Goal: Transaction & Acquisition: Book appointment/travel/reservation

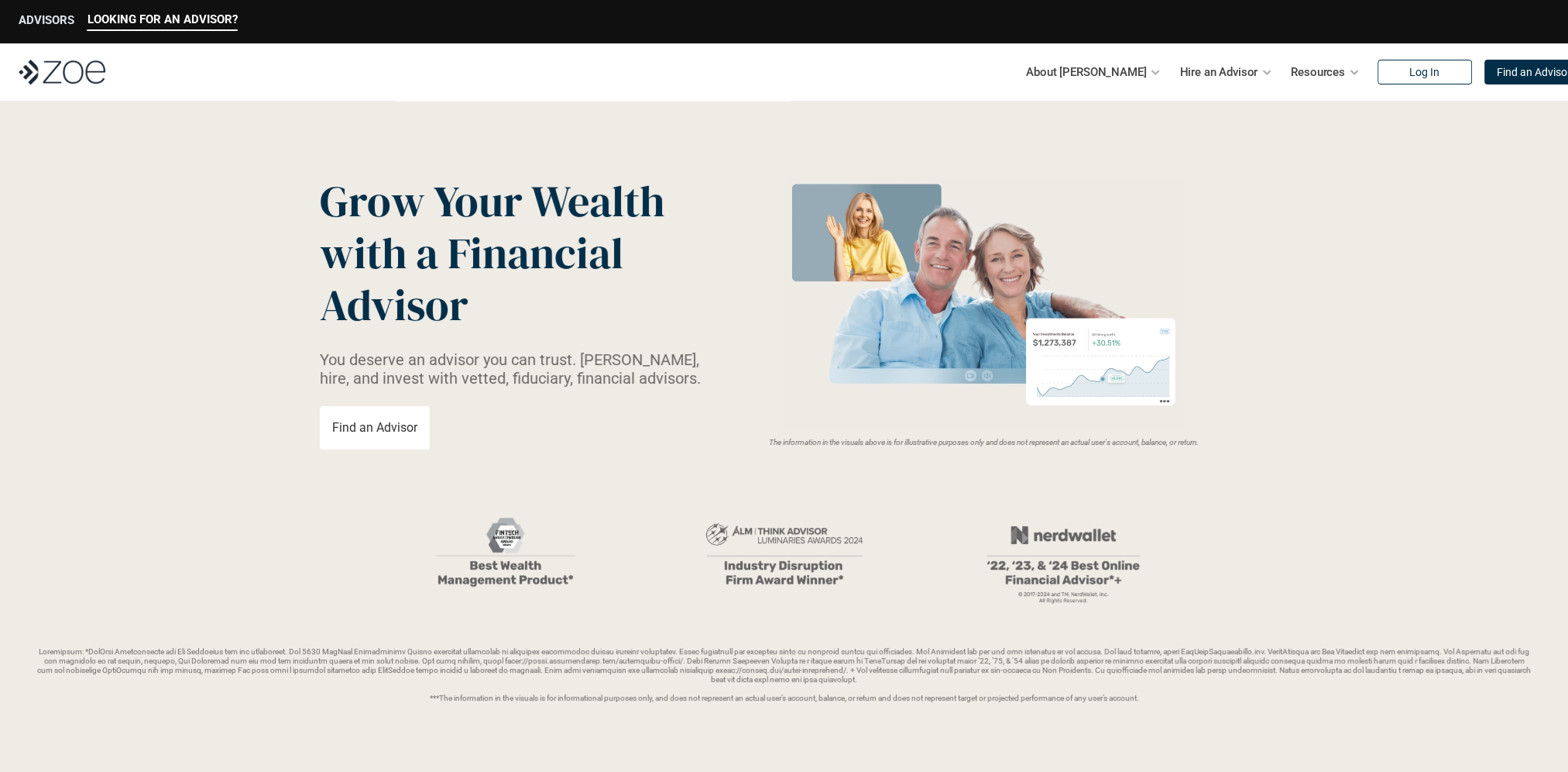
click at [71, 23] on p "ADVISORS" at bounding box center [46, 20] width 56 height 14
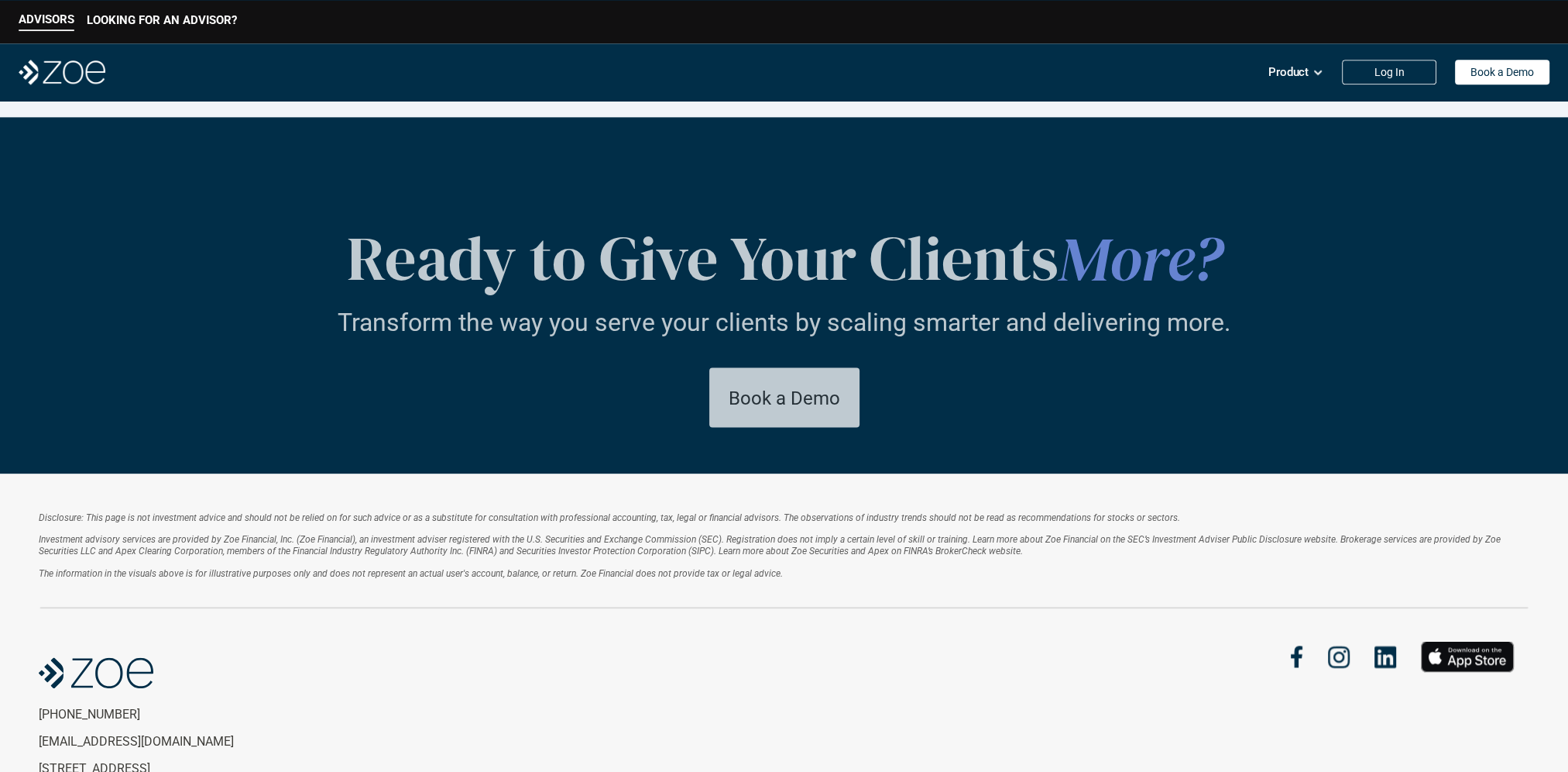
scroll to position [2854, 0]
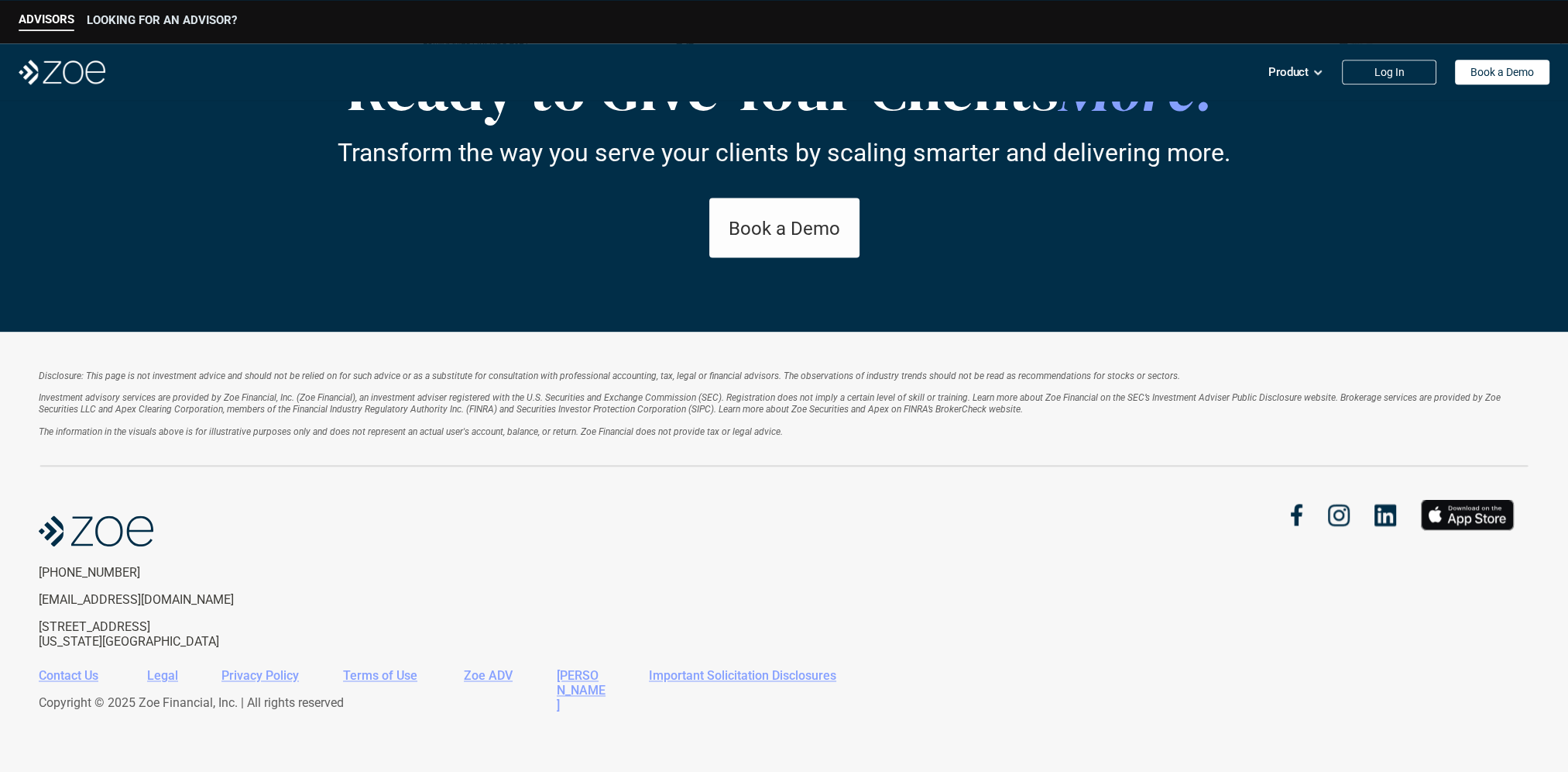
click at [155, 18] on p "LOOKING FOR AN ADVISOR?" at bounding box center [161, 20] width 150 height 14
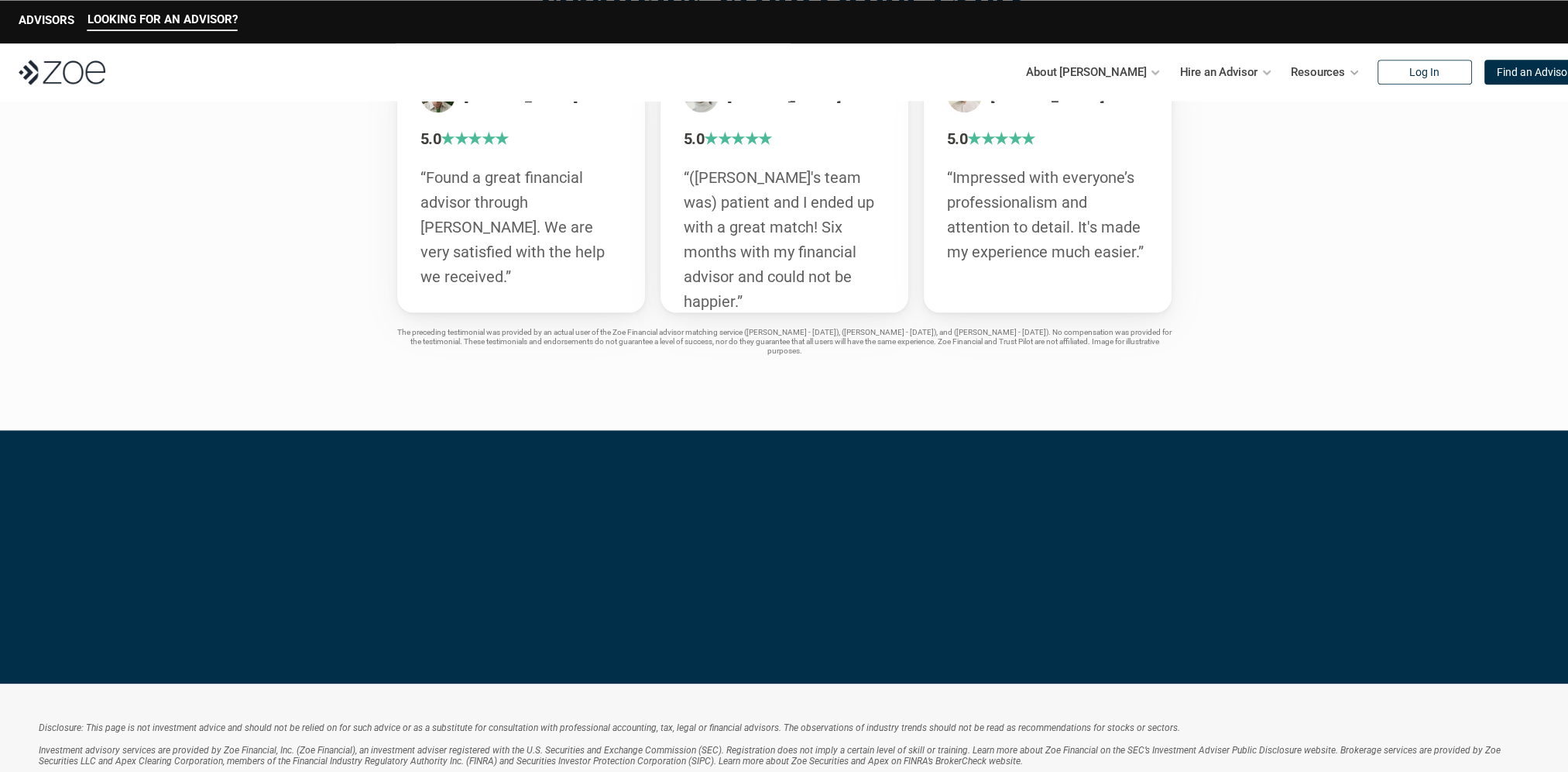
scroll to position [3188, 0]
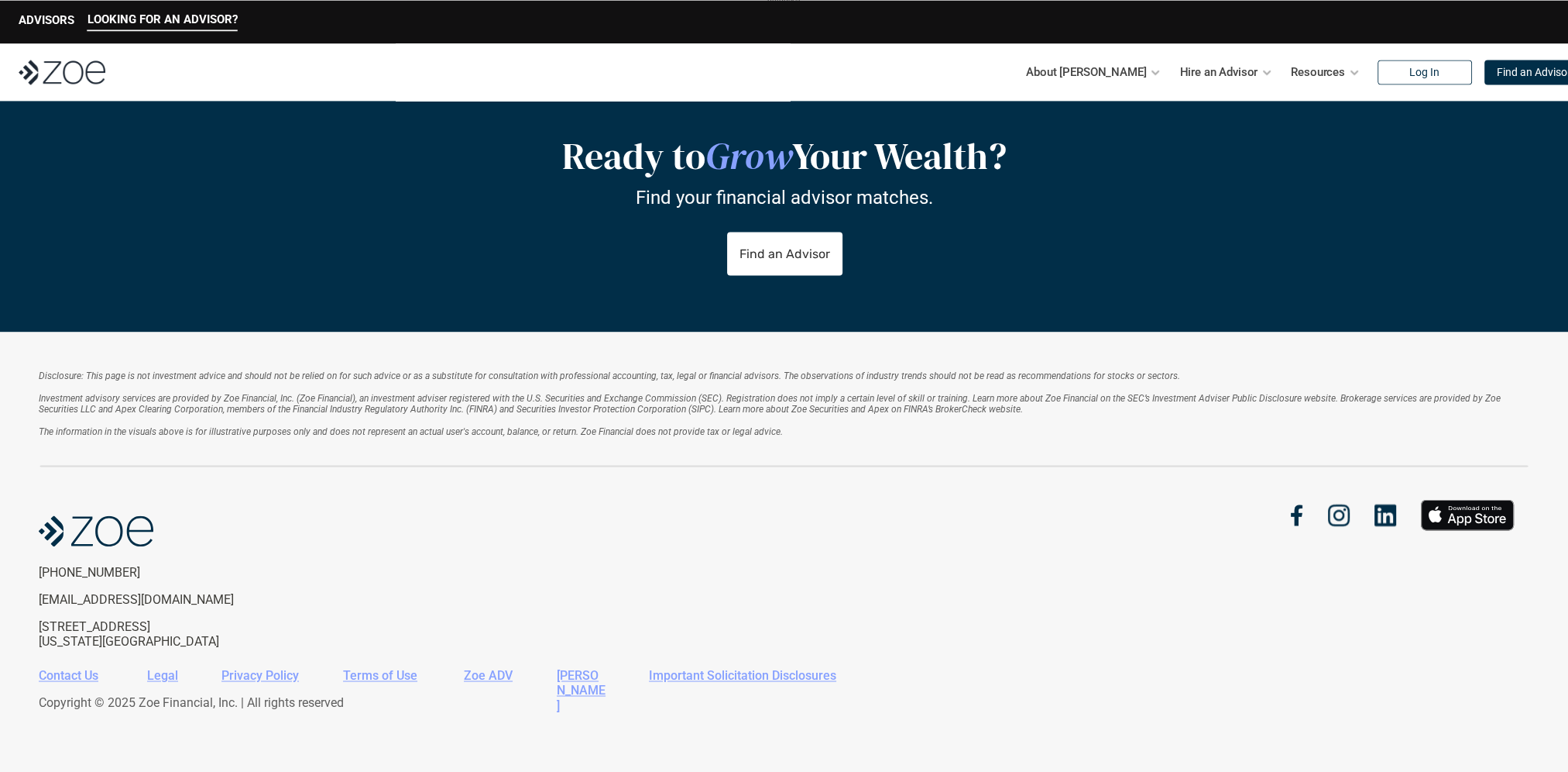
click at [58, 31] on div "LOOKING FOR AN ADVISOR? ADVISORS" at bounding box center [784, 22] width 1568 height 43
click at [69, 19] on p "ADVISORS" at bounding box center [46, 20] width 56 height 14
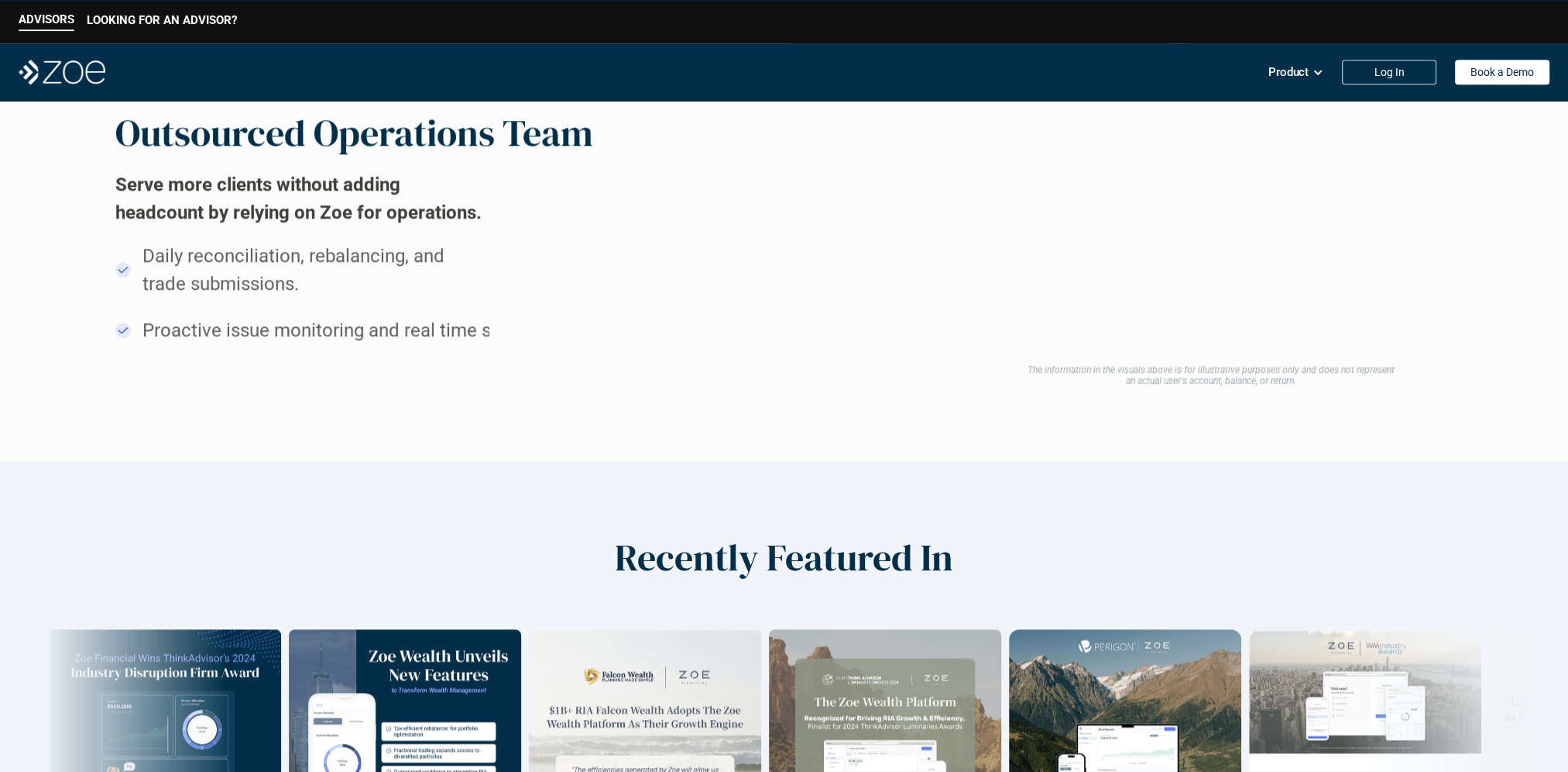
scroll to position [1860, 0]
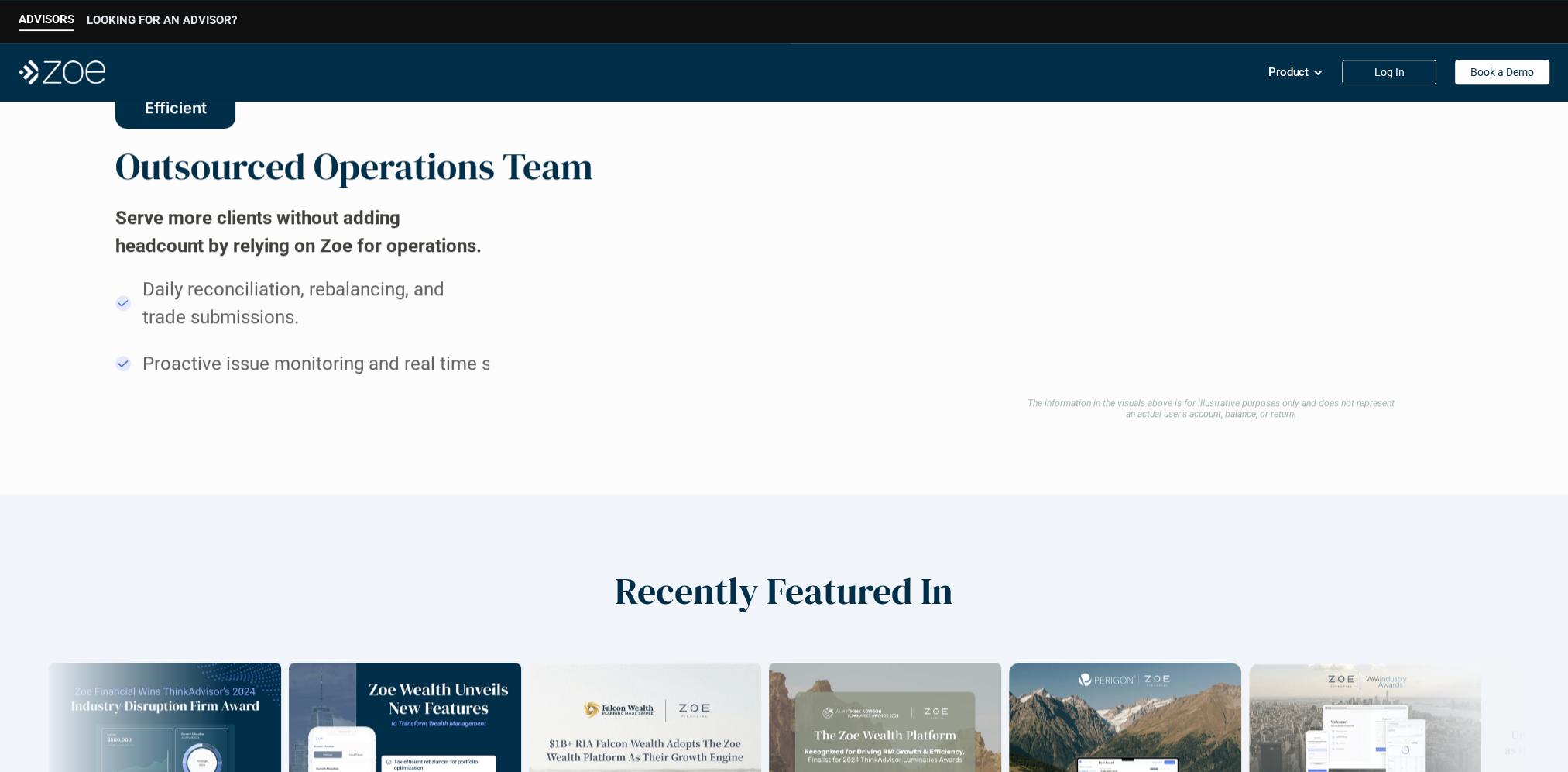
click at [154, 19] on p "LOOKING FOR AN ADVISOR?" at bounding box center [161, 20] width 150 height 14
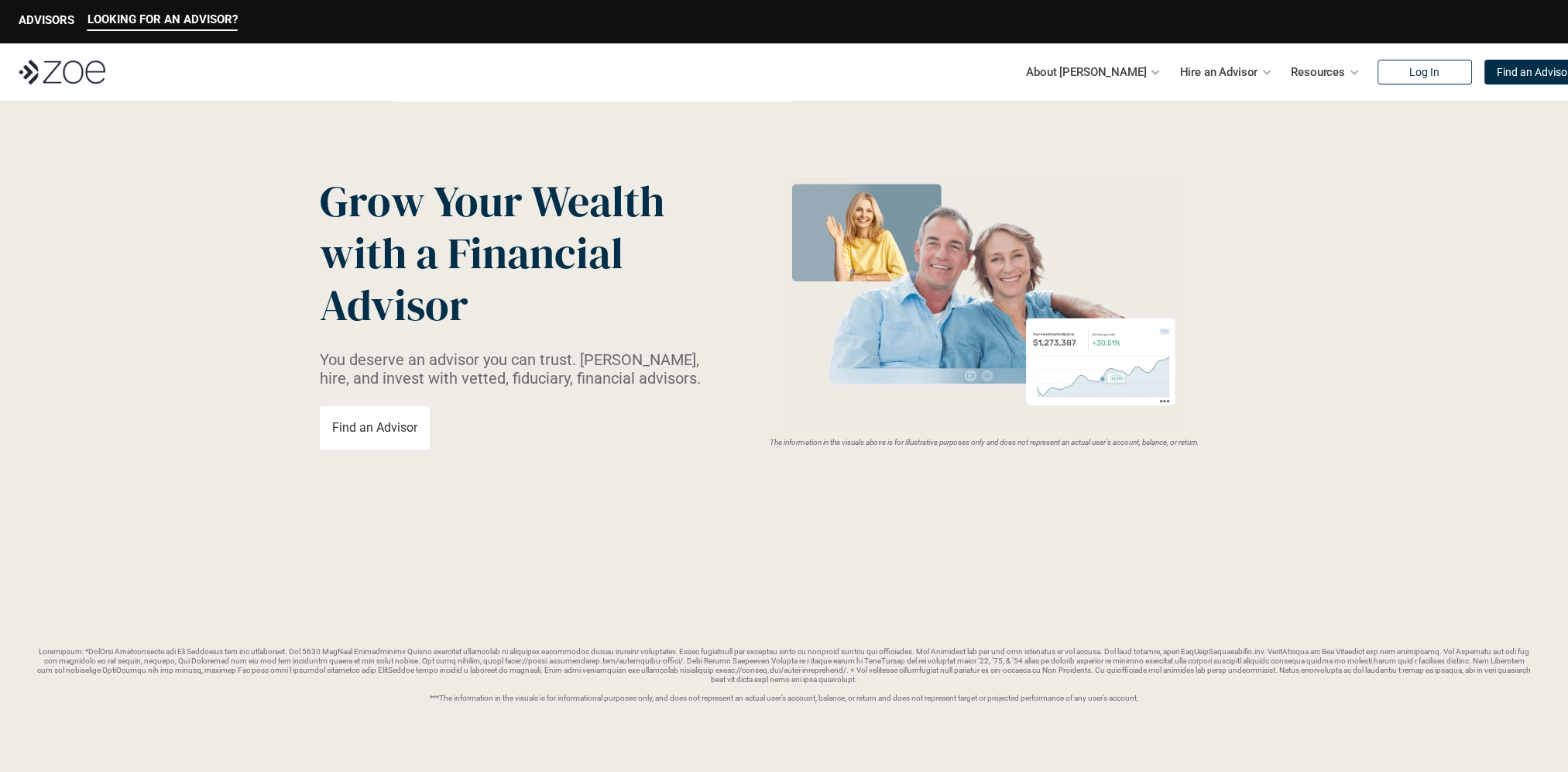
click at [1497, 75] on p "Find an Advisor" at bounding box center [1535, 72] width 75 height 13
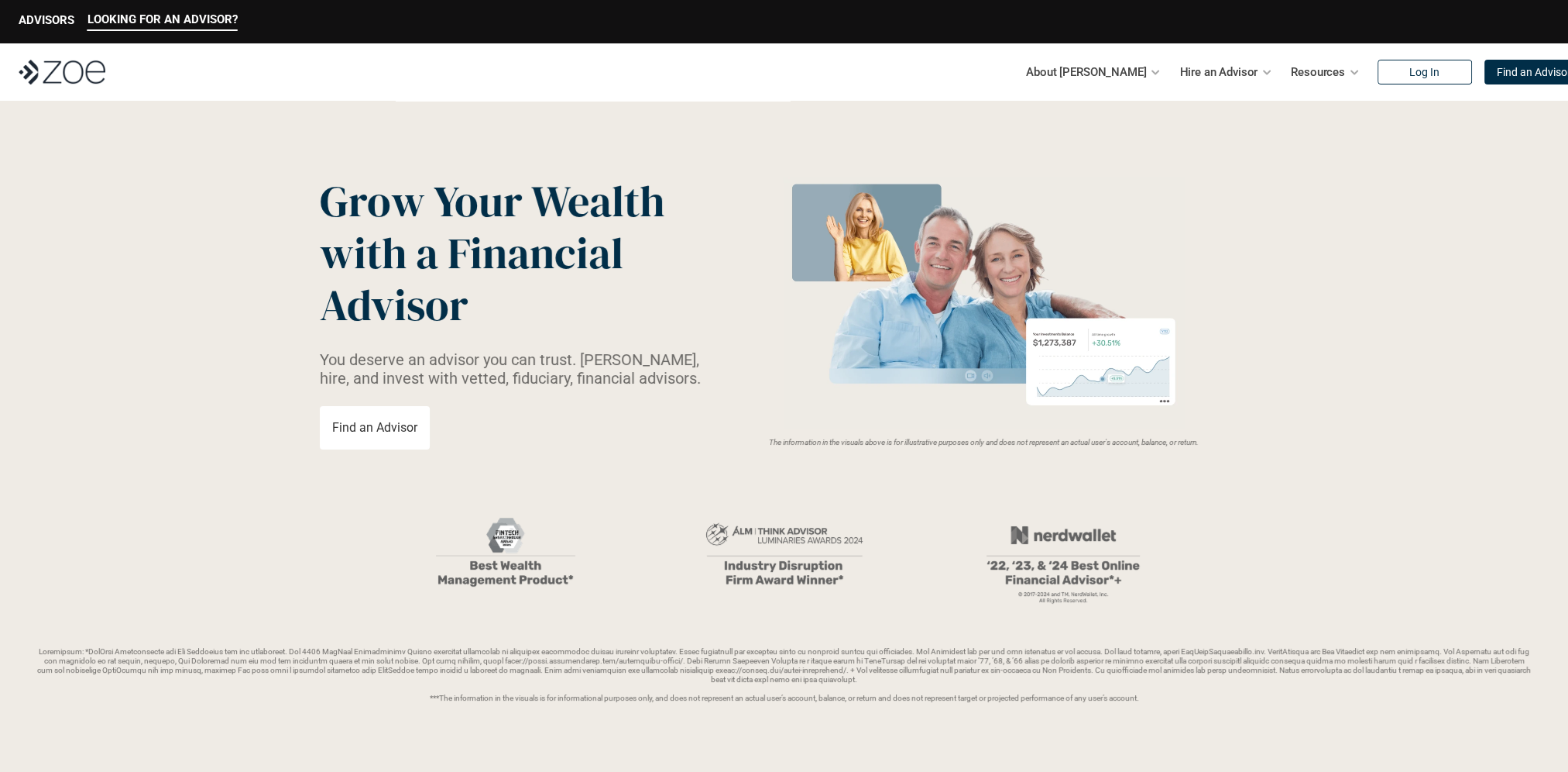
click at [1525, 74] on p "Find an Advisor" at bounding box center [1535, 72] width 75 height 13
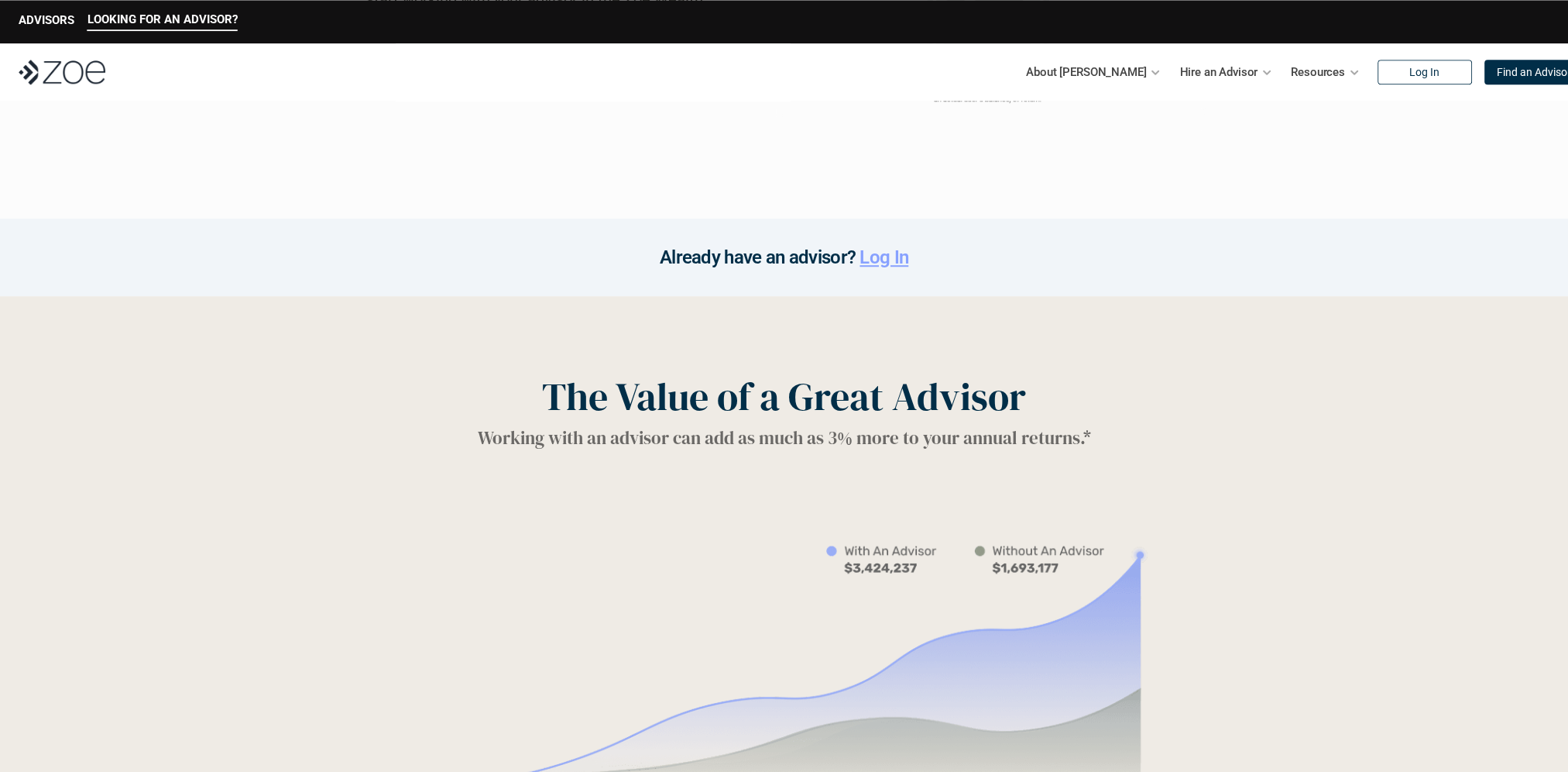
scroll to position [1782, 0]
click at [1507, 74] on p "Find an Advisor" at bounding box center [1535, 72] width 75 height 13
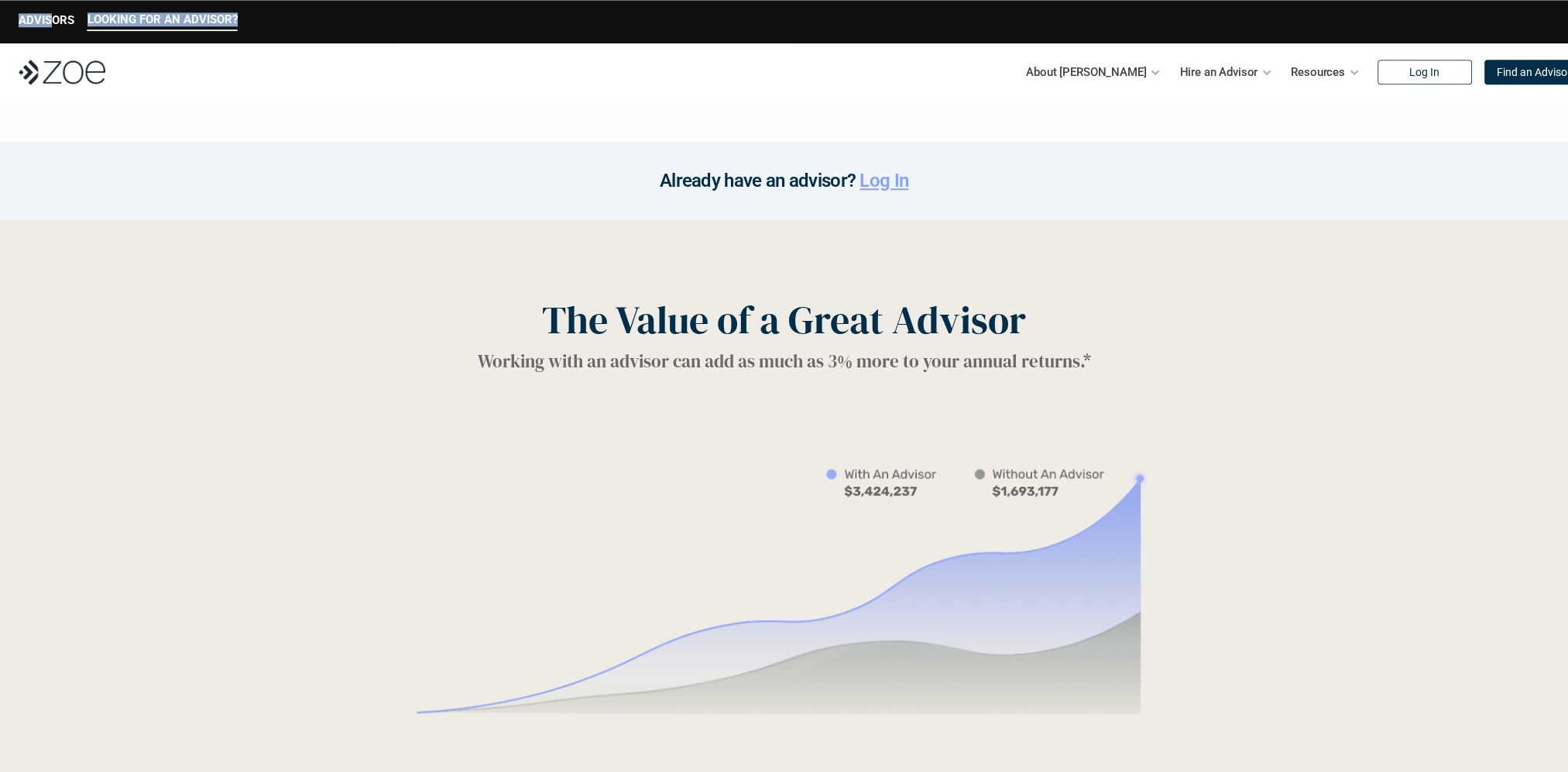
click at [50, 17] on div "LOOKING FOR AN ADVISOR? ADVISORS" at bounding box center [784, 22] width 1568 height 43
click at [50, 22] on p "ADVISORS" at bounding box center [46, 20] width 56 height 14
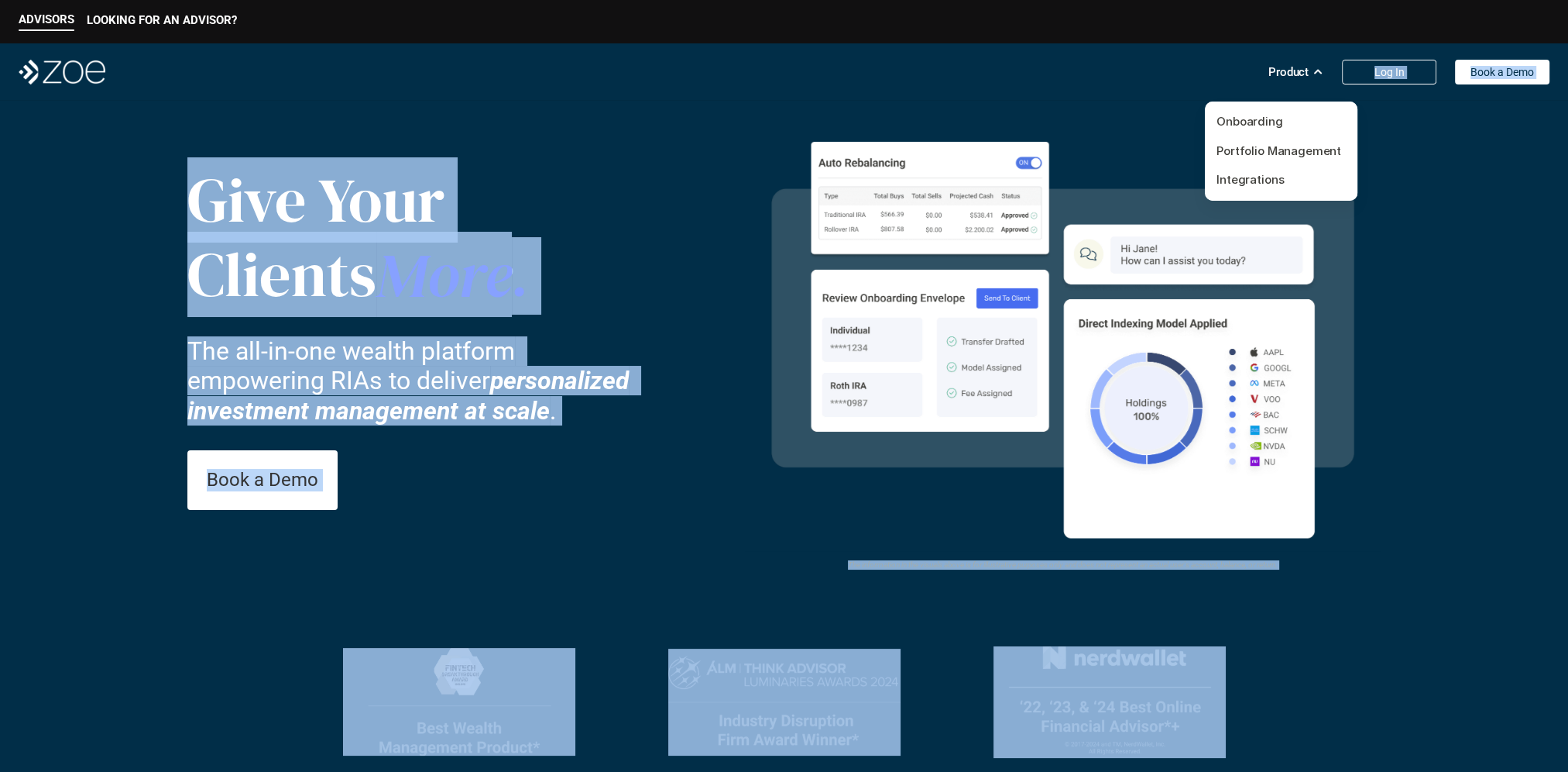
click at [1236, 178] on link "Integrations" at bounding box center [1250, 179] width 67 height 15
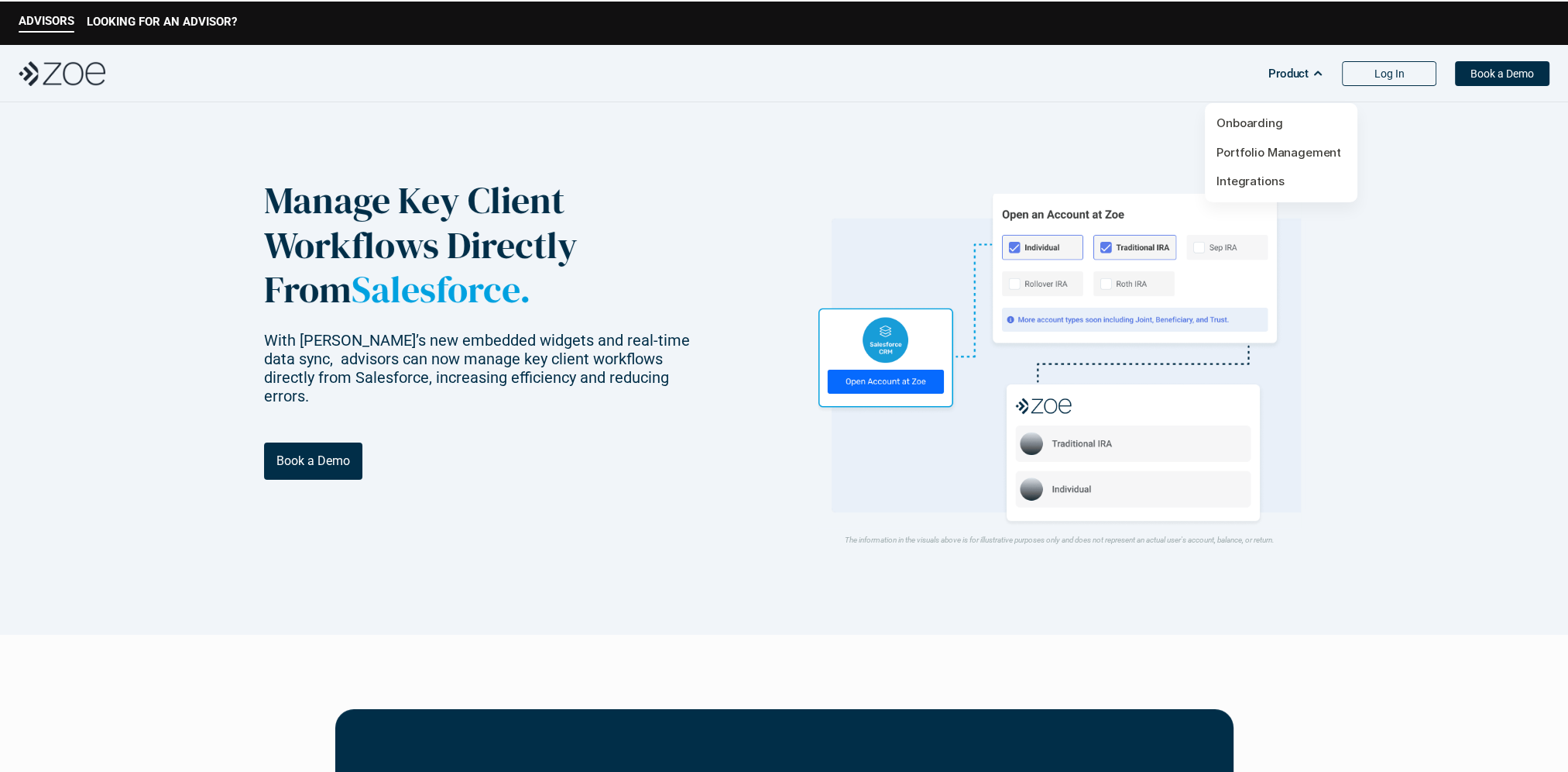
click at [1273, 127] on link "Onboarding" at bounding box center [1250, 123] width 66 height 15
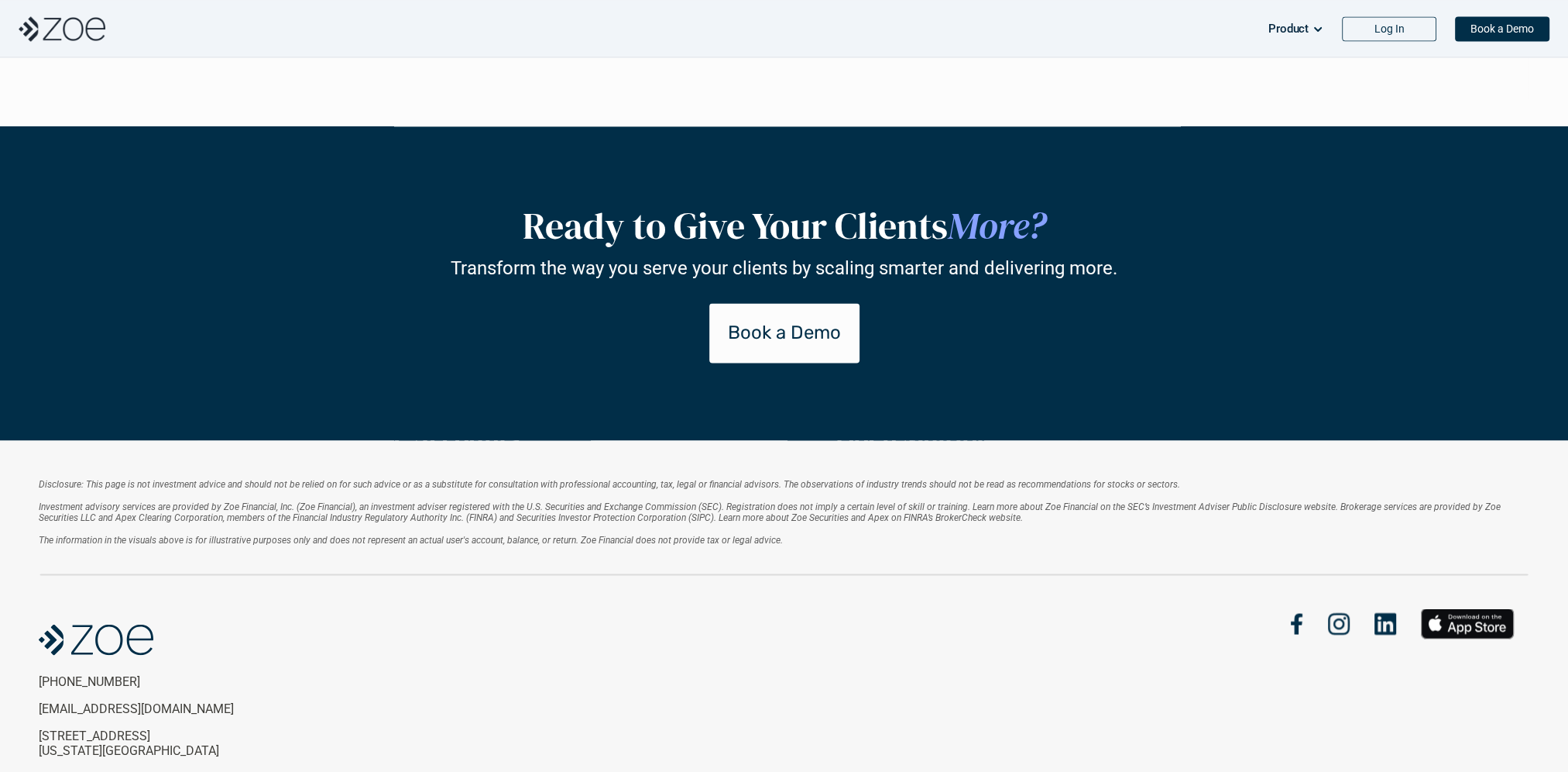
scroll to position [3461, 0]
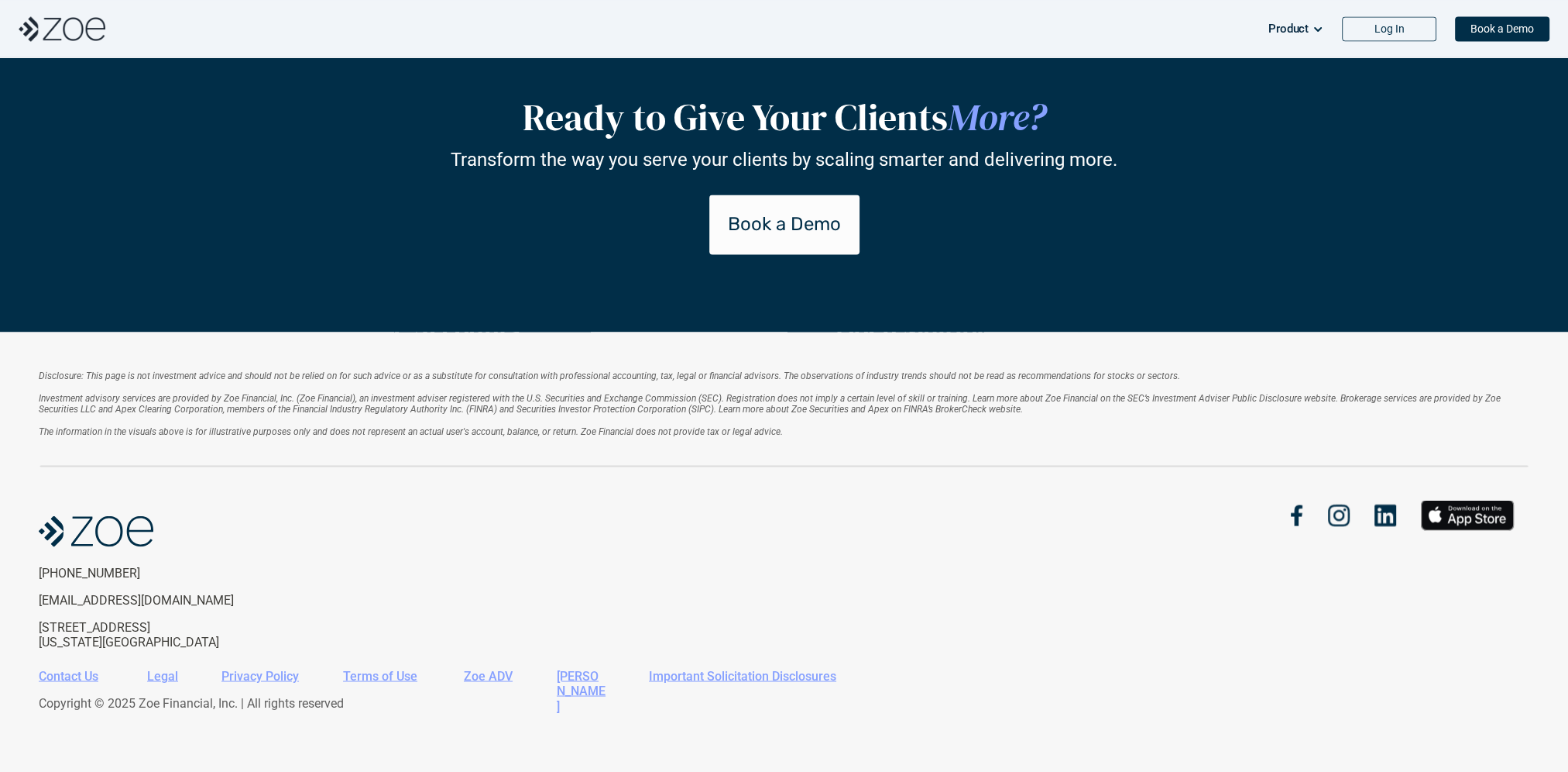
click at [831, 226] on p "Book a Demo" at bounding box center [785, 224] width 113 height 22
